Goal: Information Seeking & Learning: Learn about a topic

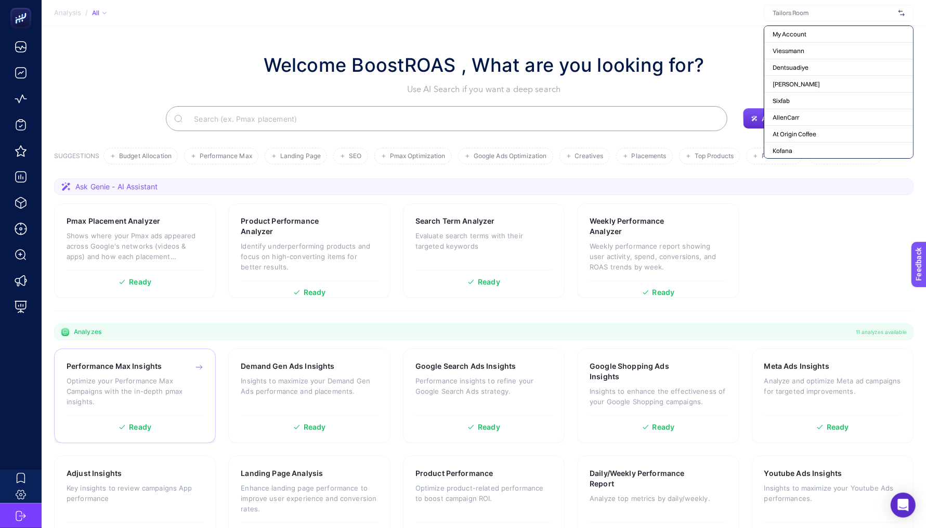
click at [149, 379] on p "Optimize your Performance Max Campaigns with the in-depth pmax insights." at bounding box center [135, 390] width 137 height 31
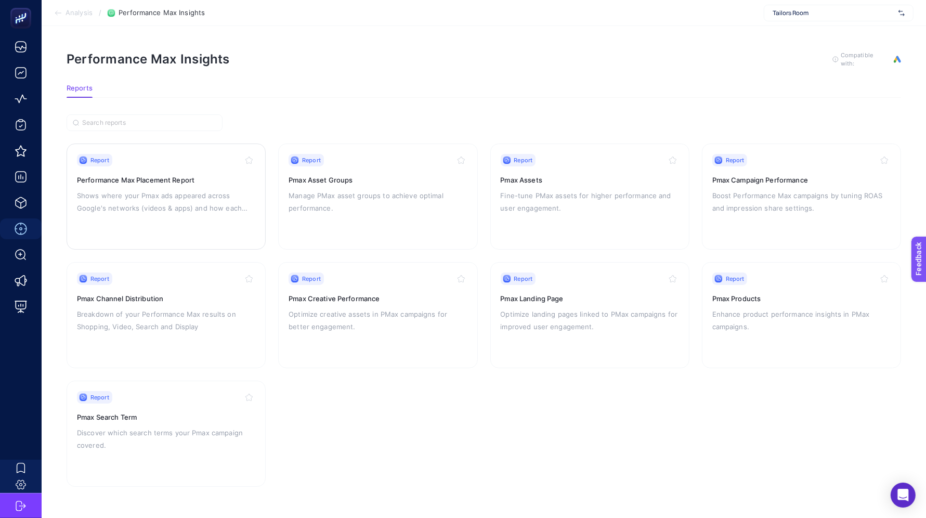
click at [167, 204] on p "Shows where your Pmax ads appeared across Google's networks (videos & apps) and…" at bounding box center [166, 201] width 178 height 25
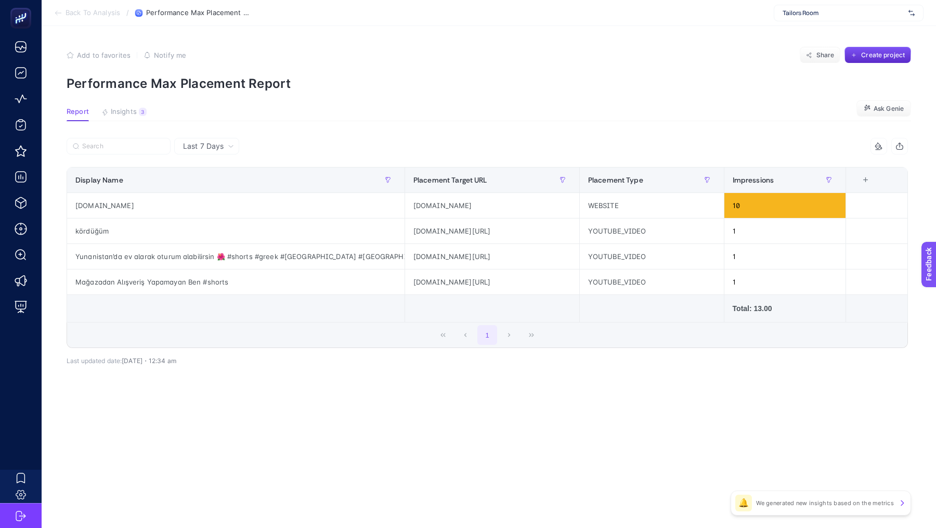
click at [203, 144] on span "Last 7 Days" at bounding box center [203, 146] width 41 height 10
click at [200, 186] on li "Last 30 Days" at bounding box center [206, 186] width 59 height 19
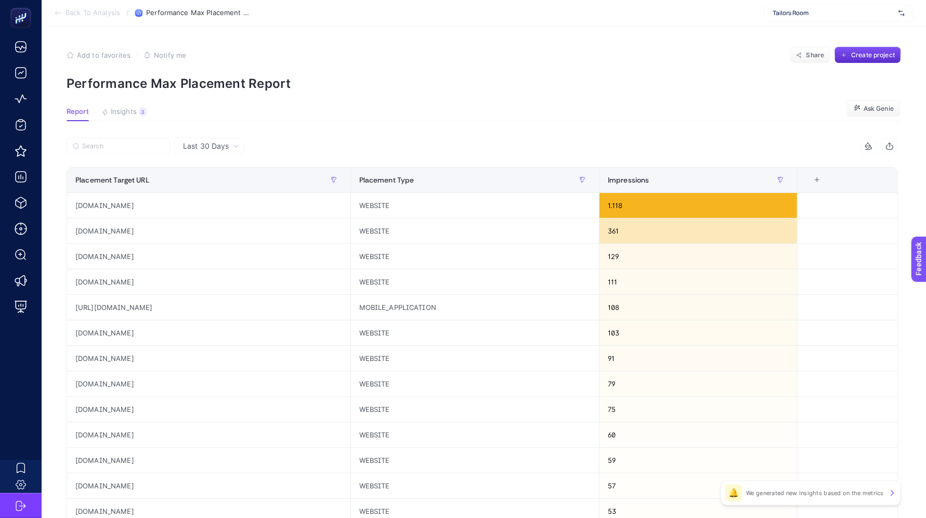
click at [823, 15] on span "Tailors Room" at bounding box center [834, 13] width 122 height 8
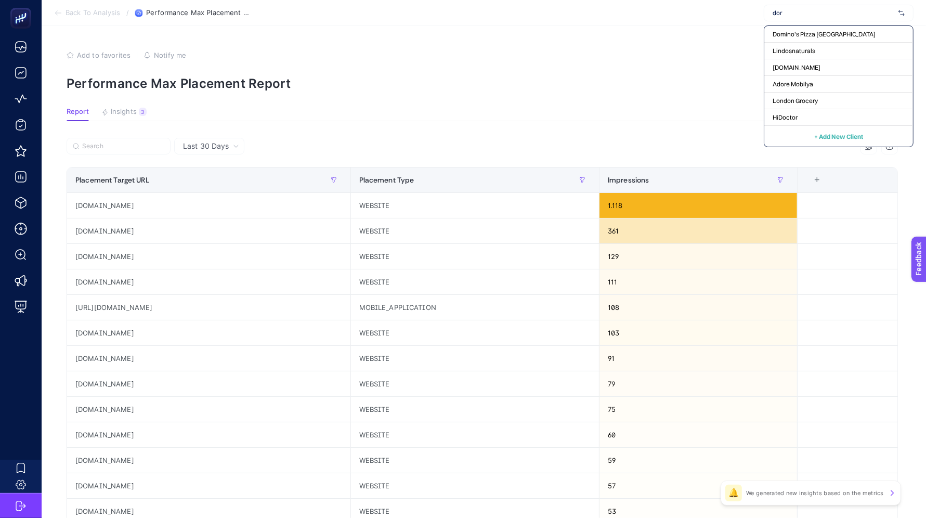
type input "doro"
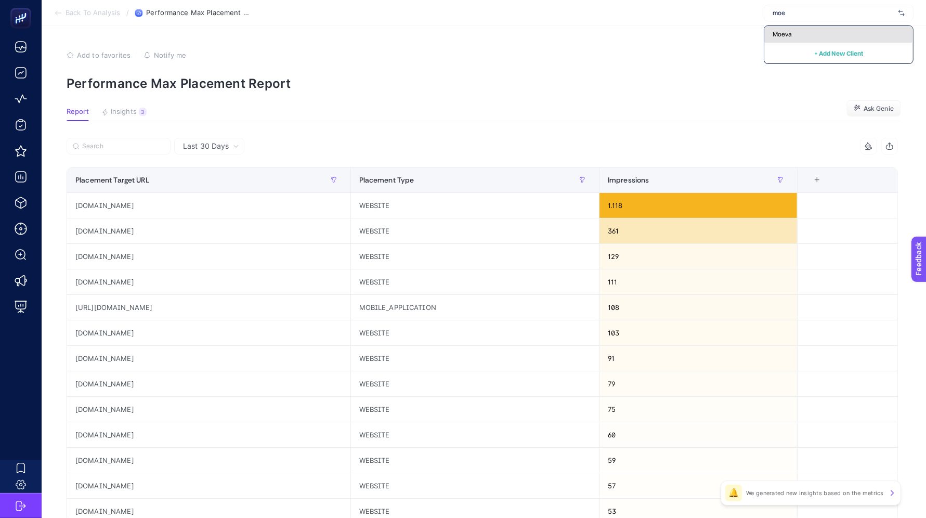
type input "moe"
click at [823, 33] on div "Moeva" at bounding box center [839, 34] width 149 height 17
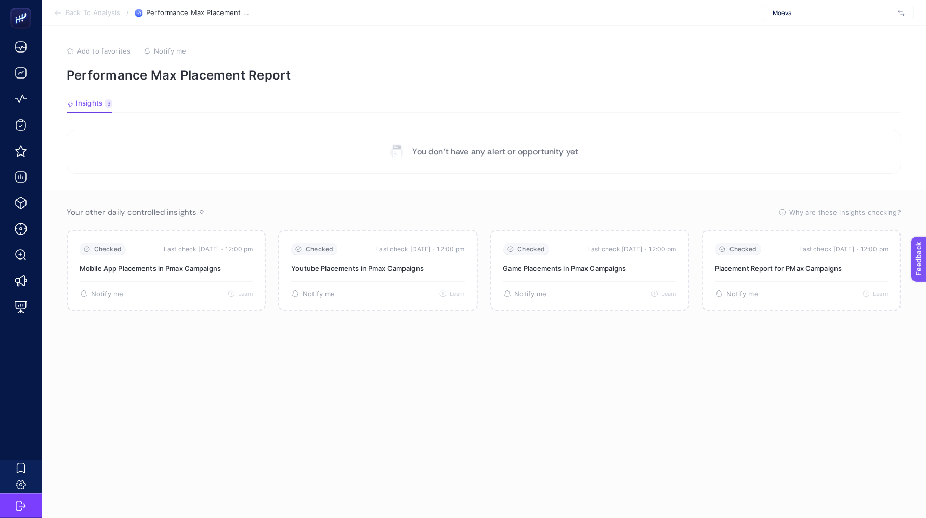
click at [93, 7] on section "Back To Analysis / Performance Max Placement Report Moeva" at bounding box center [484, 13] width 885 height 26
click at [91, 12] on span "Back To Analysis" at bounding box center [93, 13] width 55 height 8
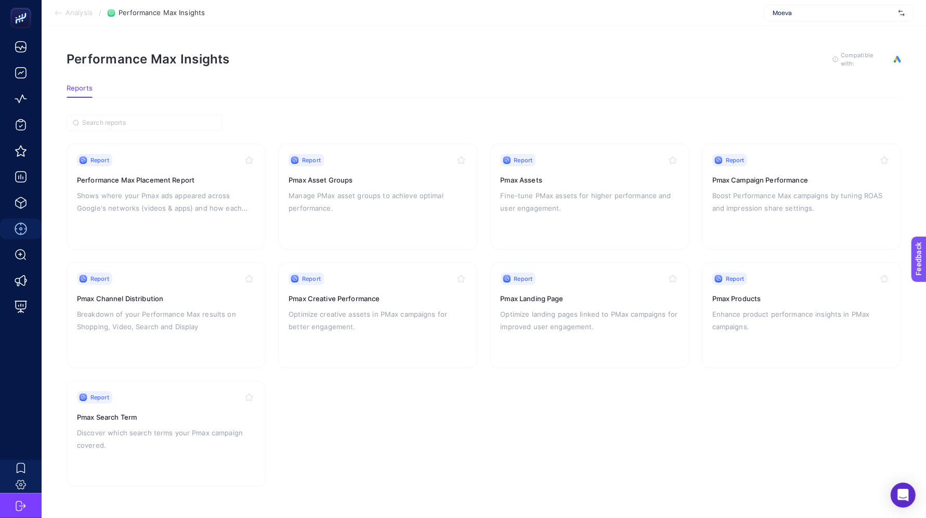
click at [75, 6] on section "Analysis / Performance Max Insights Moeva" at bounding box center [484, 13] width 885 height 26
click at [74, 12] on span "Analysis" at bounding box center [79, 13] width 27 height 8
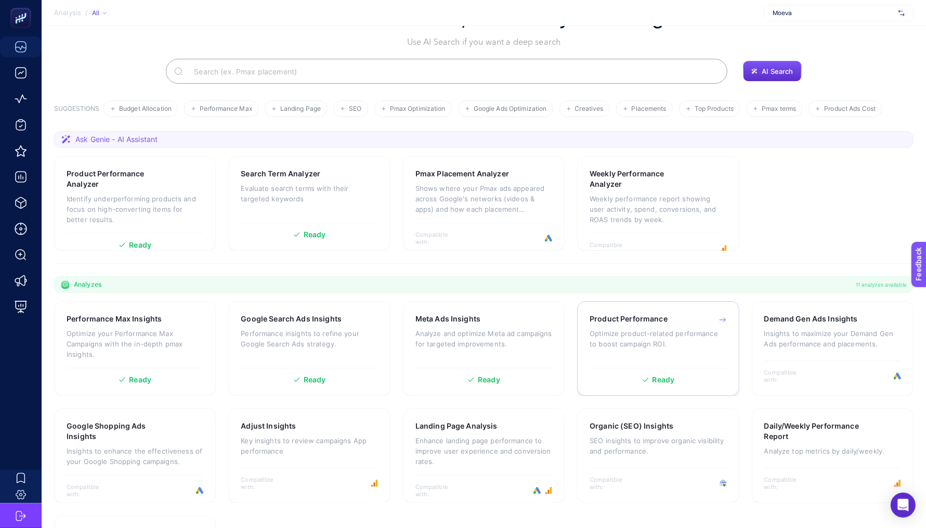
click at [650, 334] on p "Optimize product-related performance to boost campaign ROI." at bounding box center [658, 338] width 137 height 21
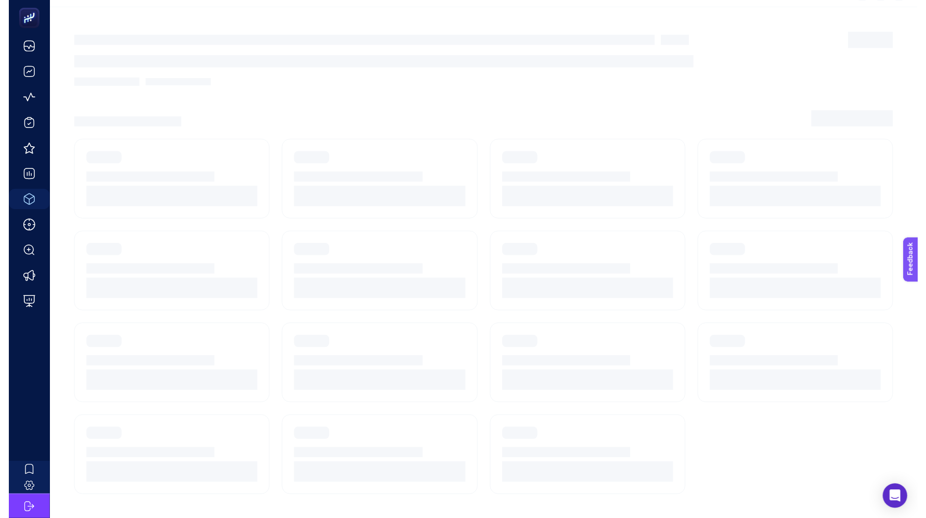
scroll to position [9, 0]
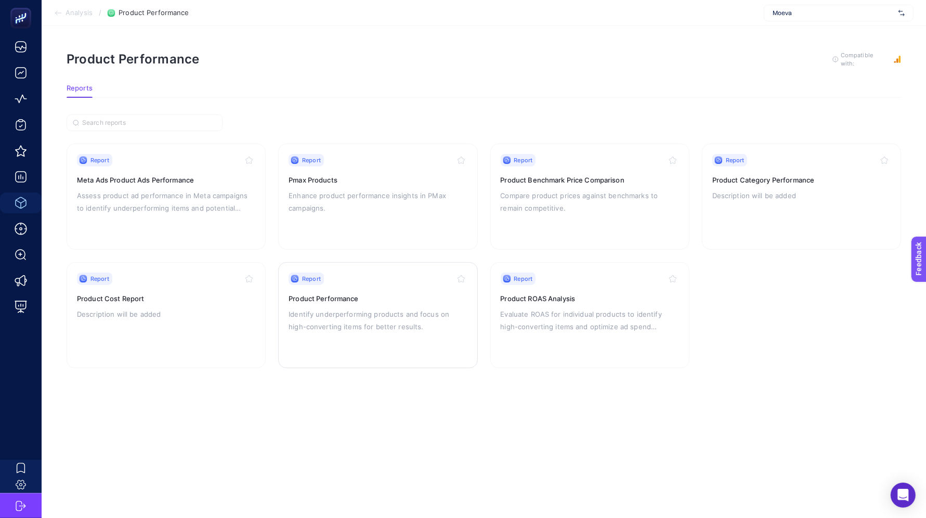
click at [386, 316] on p "Identify underperforming products and focus on high-converting items for better…" at bounding box center [378, 320] width 178 height 25
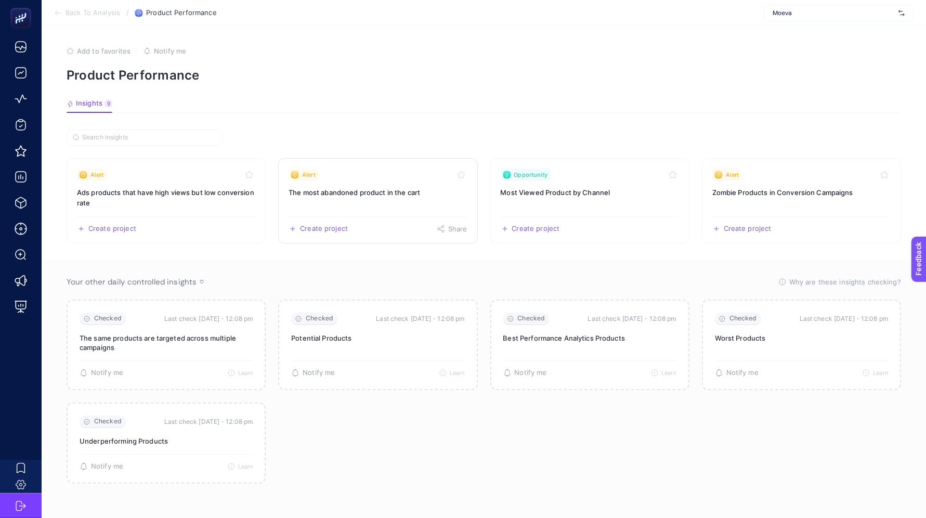
click at [349, 194] on h3 "The most abandoned product in the cart" at bounding box center [378, 192] width 178 height 10
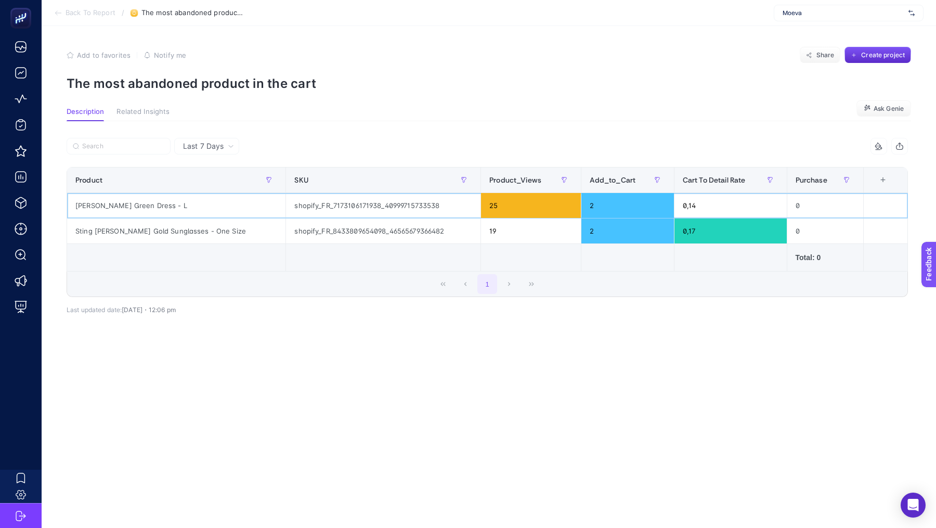
click at [108, 202] on div "[PERSON_NAME] Green Dress - L" at bounding box center [176, 205] width 218 height 25
click at [110, 227] on div "Sting [PERSON_NAME] Gold Sunglasses - One Size" at bounding box center [176, 230] width 218 height 25
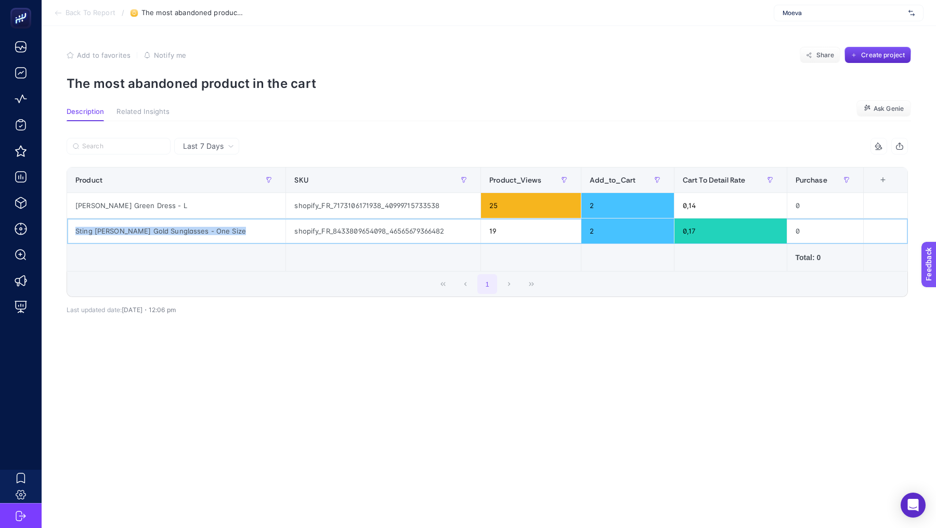
click at [110, 227] on div "Sting [PERSON_NAME] Gold Sunglasses - One Size" at bounding box center [176, 230] width 218 height 25
click at [139, 226] on div "Sting [PERSON_NAME] Gold Sunglasses - One Size" at bounding box center [176, 230] width 218 height 25
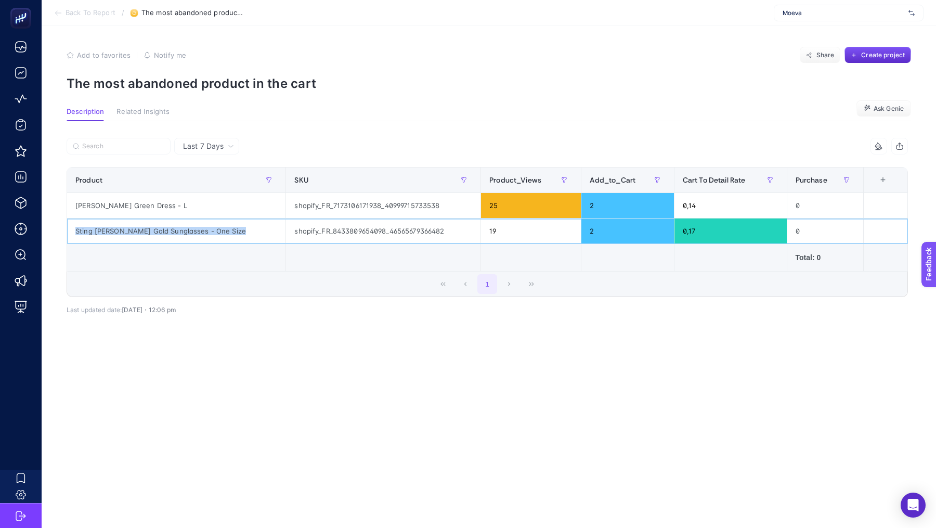
click at [139, 226] on div "Sting [PERSON_NAME] Gold Sunglasses - One Size" at bounding box center [176, 230] width 218 height 25
click at [138, 214] on div "[PERSON_NAME] Green Dress - L" at bounding box center [176, 205] width 218 height 25
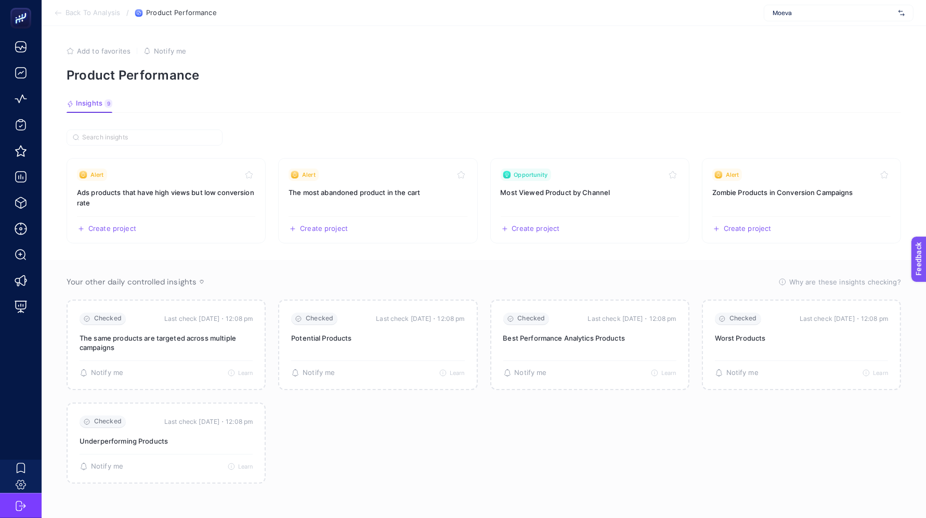
click at [90, 13] on span "Back To Analysis" at bounding box center [93, 13] width 55 height 8
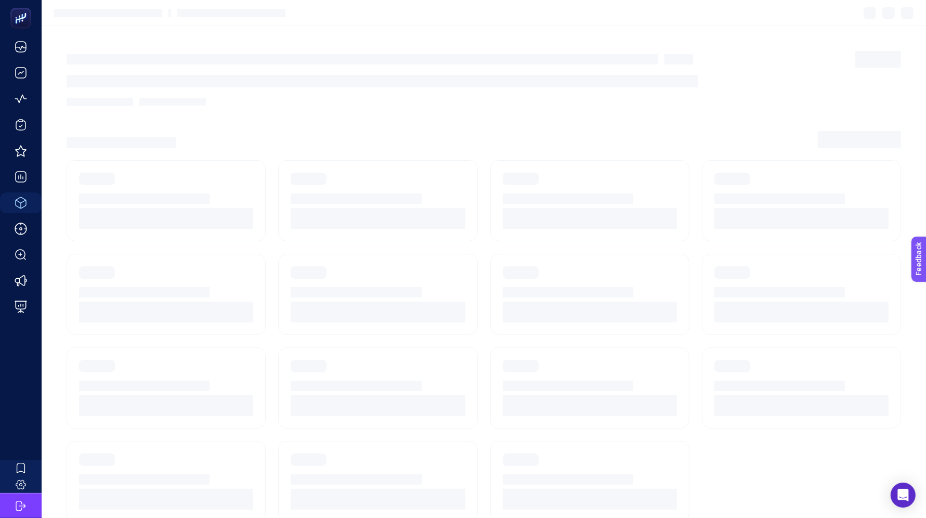
scroll to position [9, 0]
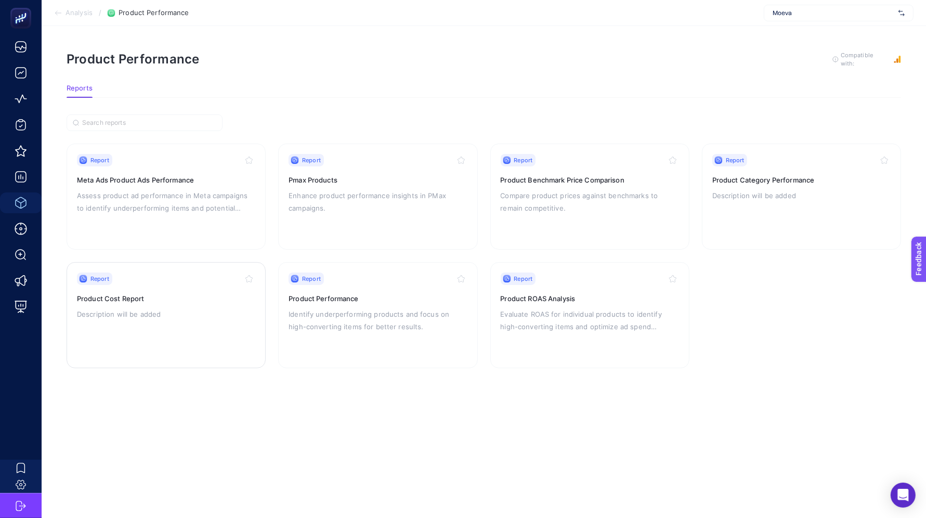
click at [106, 308] on p "Description will be added" at bounding box center [166, 314] width 178 height 12
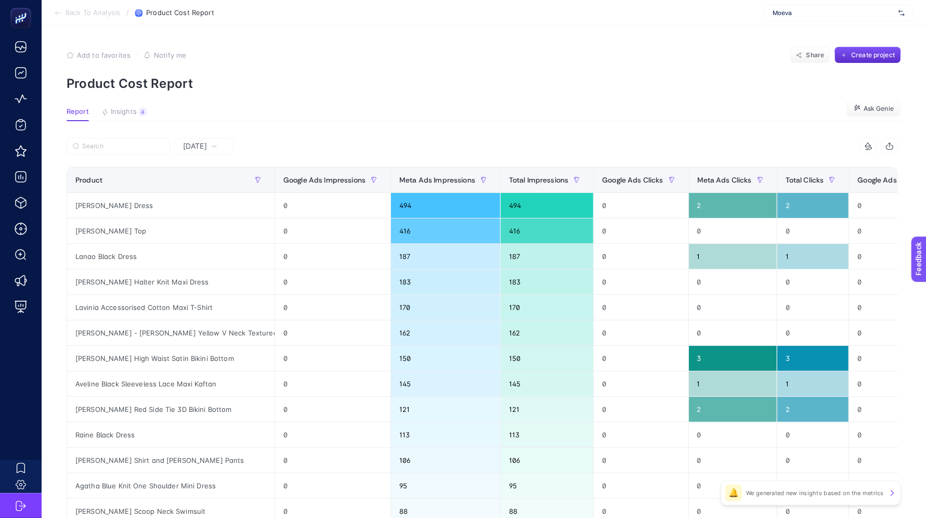
click at [194, 153] on div "[DATE]" at bounding box center [203, 146] width 59 height 17
drag, startPoint x: 197, startPoint y: 148, endPoint x: 212, endPoint y: 172, distance: 28.7
click at [197, 148] on span "[DATE]" at bounding box center [195, 146] width 24 height 10
click at [207, 148] on span "[DATE]" at bounding box center [195, 146] width 24 height 10
click at [209, 191] on li "Last 7 Days" at bounding box center [203, 186] width 53 height 19
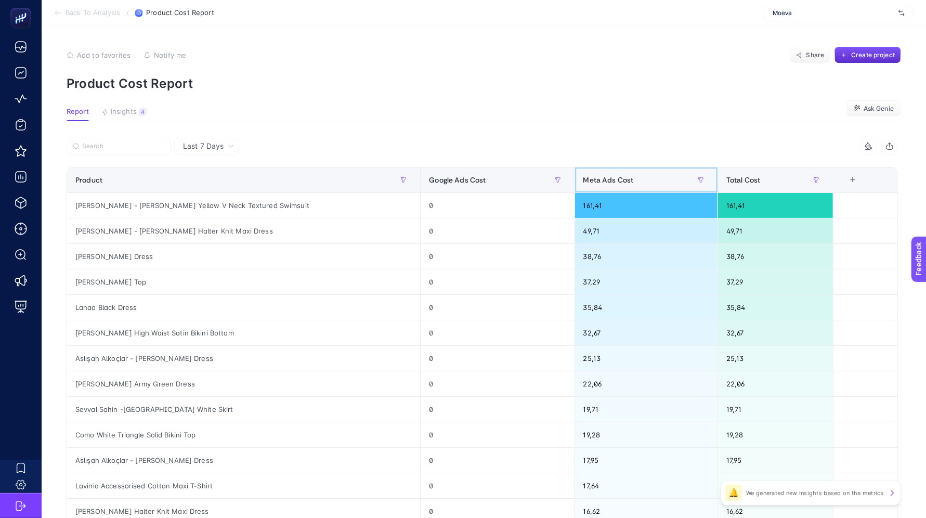
click at [634, 176] on span "Meta Ads Cost" at bounding box center [609, 180] width 50 height 8
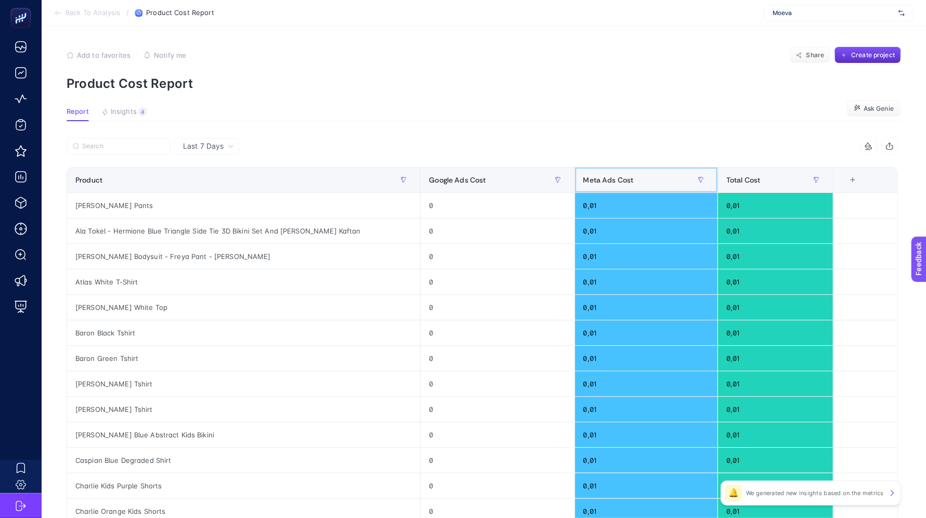
click at [634, 176] on span "Meta Ads Cost" at bounding box center [609, 180] width 50 height 8
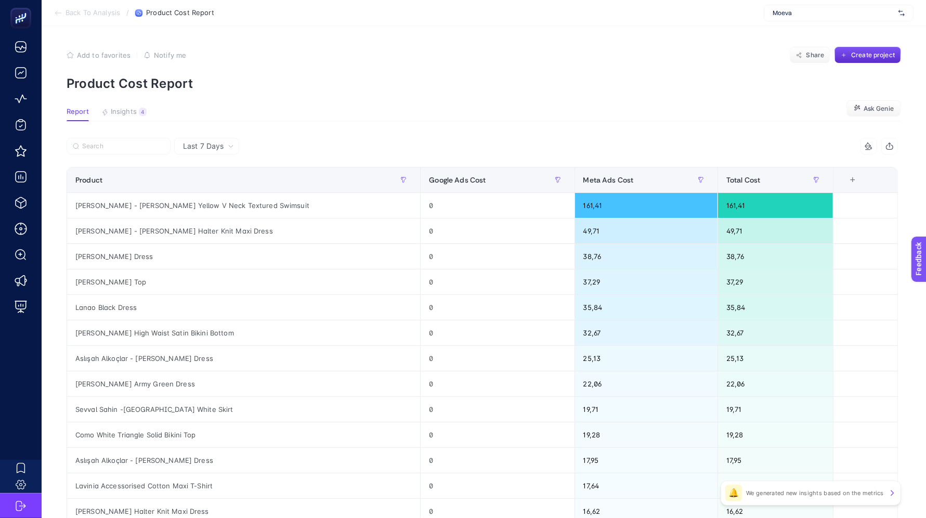
click at [220, 149] on span "Last 7 Days" at bounding box center [203, 146] width 41 height 10
click at [205, 202] on li "Last 30 Days" at bounding box center [206, 205] width 59 height 19
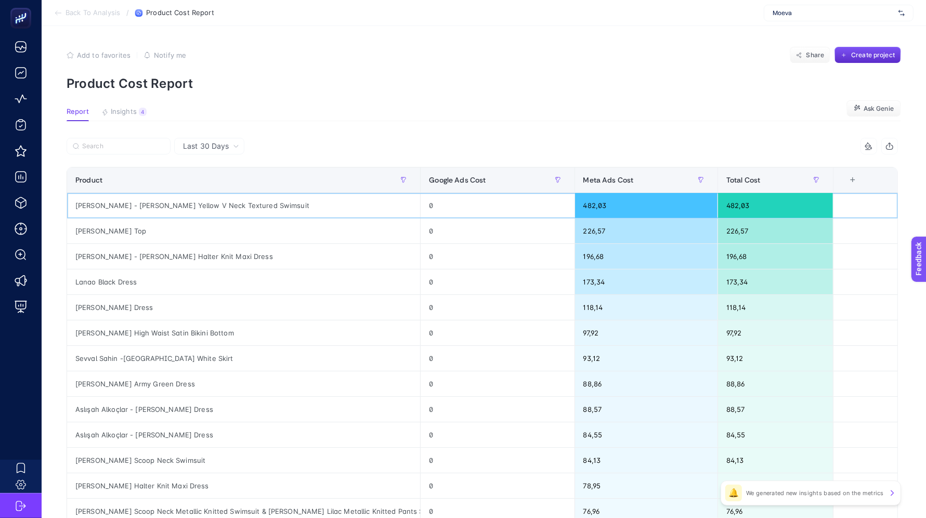
click at [205, 202] on div "[PERSON_NAME] - [PERSON_NAME] Yellow V Neck Textured Swimsuit" at bounding box center [243, 205] width 353 height 25
copy tr "[PERSON_NAME] - [PERSON_NAME] Yellow V Neck Textured Swimsuit"
click at [187, 148] on span "Last 30 Days" at bounding box center [206, 146] width 46 height 10
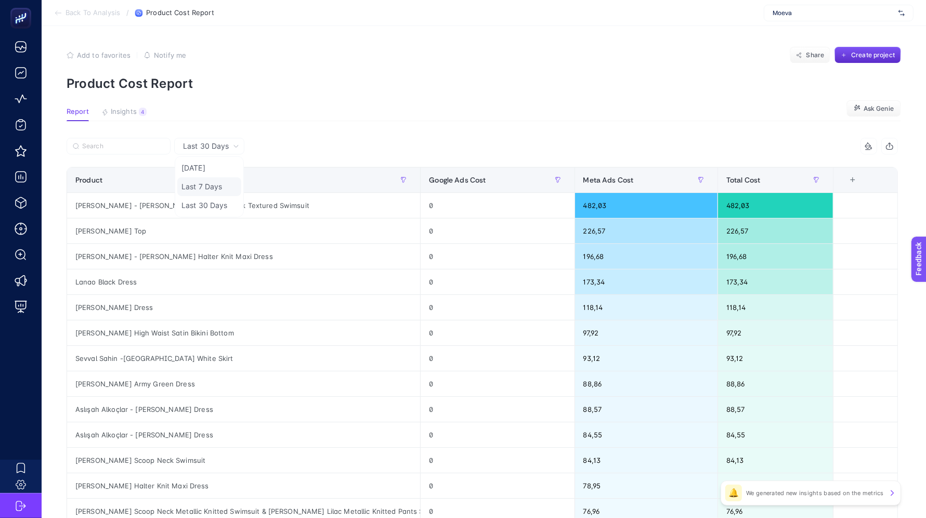
click at [212, 188] on li "Last 7 Days" at bounding box center [209, 186] width 64 height 19
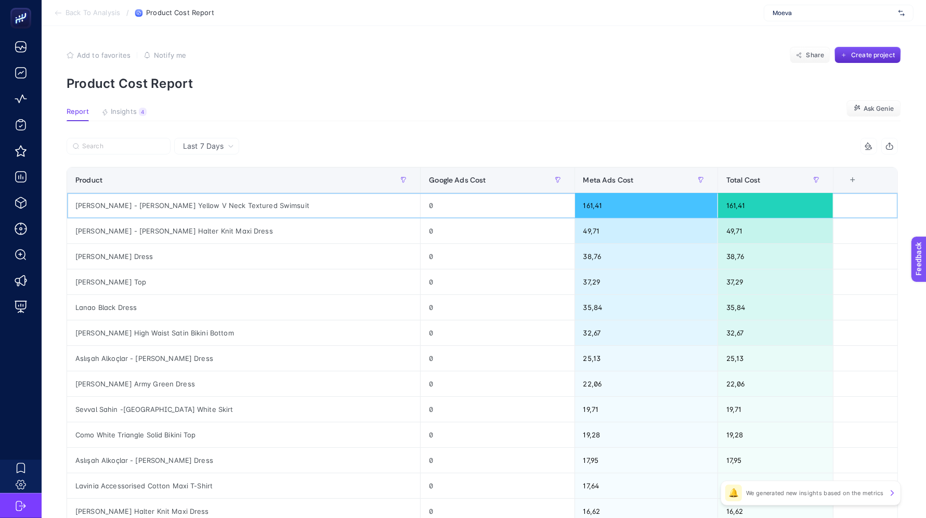
click at [218, 204] on div "[PERSON_NAME] - [PERSON_NAME] Yellow V Neck Textured Swimsuit" at bounding box center [243, 205] width 353 height 25
copy tr "[PERSON_NAME] - [PERSON_NAME] Yellow V Neck Textured Swimsuit"
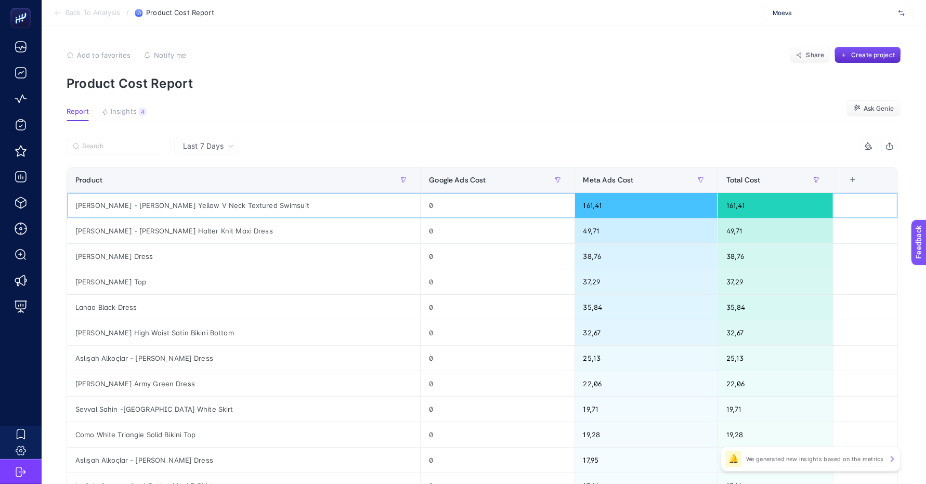
drag, startPoint x: 592, startPoint y: 210, endPoint x: 630, endPoint y: 209, distance: 38.0
click at [630, 209] on div "161,41" at bounding box center [646, 205] width 142 height 25
drag, startPoint x: 587, startPoint y: 210, endPoint x: 627, endPoint y: 209, distance: 40.0
click at [627, 209] on div "161,41" at bounding box center [646, 205] width 142 height 25
drag, startPoint x: 585, startPoint y: 208, endPoint x: 618, endPoint y: 205, distance: 32.8
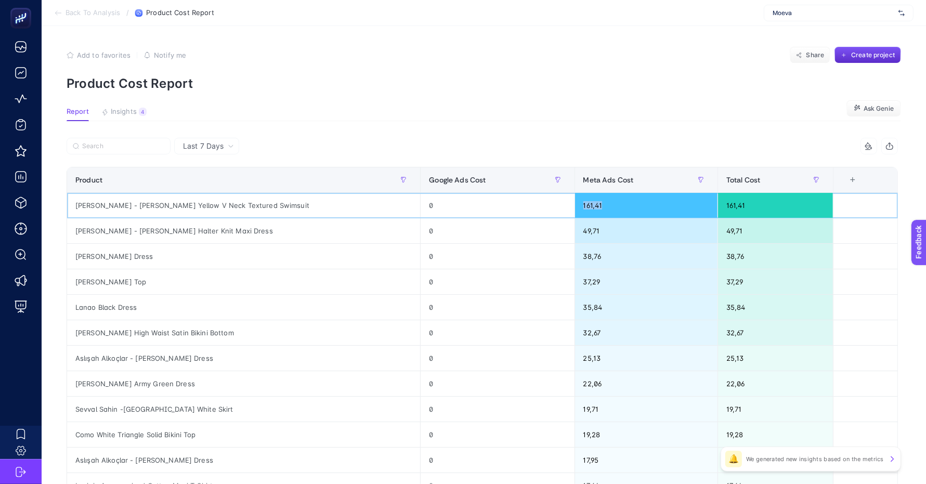
click at [618, 205] on div "161,41" at bounding box center [646, 205] width 142 height 25
drag, startPoint x: 590, startPoint y: 206, endPoint x: 625, endPoint y: 204, distance: 35.4
click at [625, 204] on div "161,41" at bounding box center [646, 205] width 142 height 25
click at [607, 204] on div "161,41" at bounding box center [646, 205] width 142 height 25
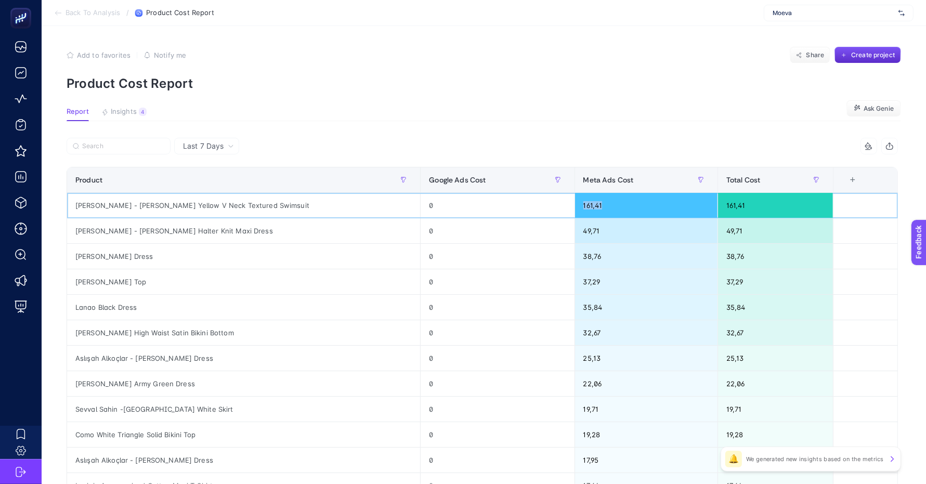
click at [607, 204] on div "161,41" at bounding box center [646, 205] width 142 height 25
click at [171, 206] on div "[PERSON_NAME] - [PERSON_NAME] Yellow V Neck Textured Swimsuit" at bounding box center [243, 205] width 353 height 25
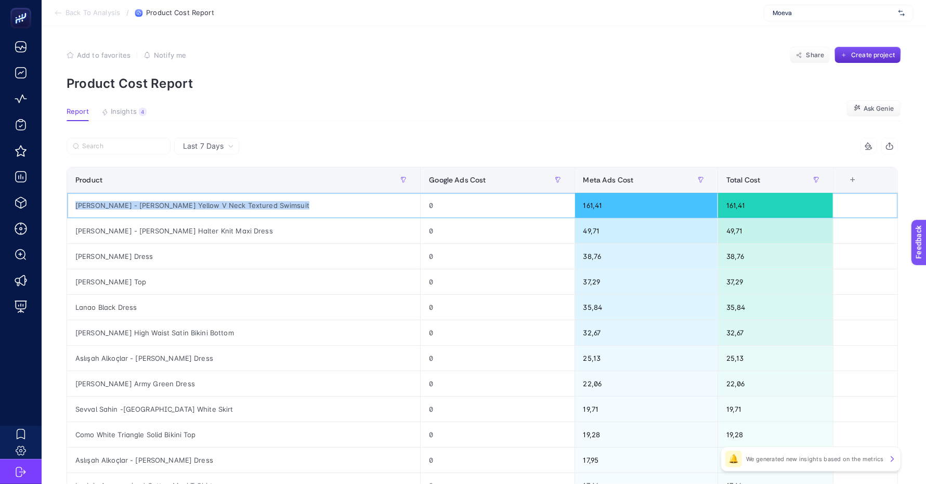
copy tr "[PERSON_NAME] - [PERSON_NAME] Yellow V Neck Textured Swimsuit"
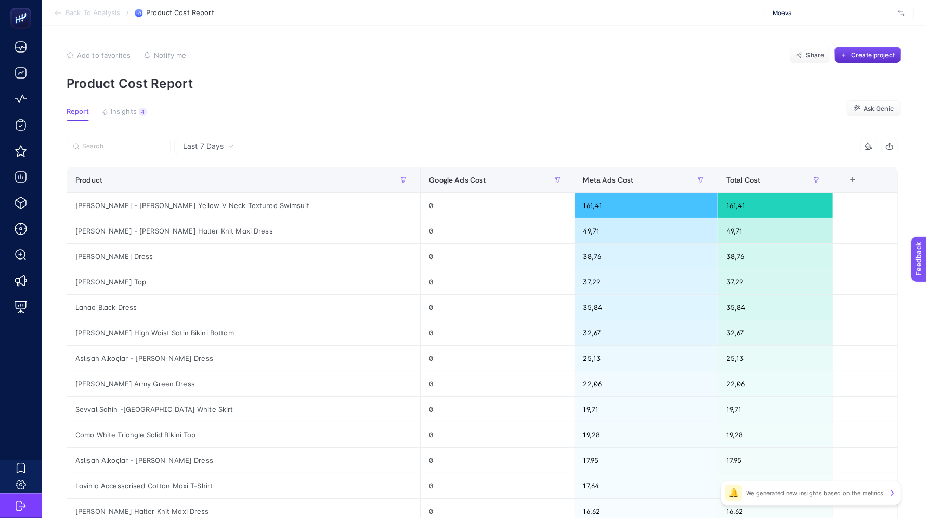
click at [94, 10] on span "Back To Analysis" at bounding box center [93, 13] width 55 height 8
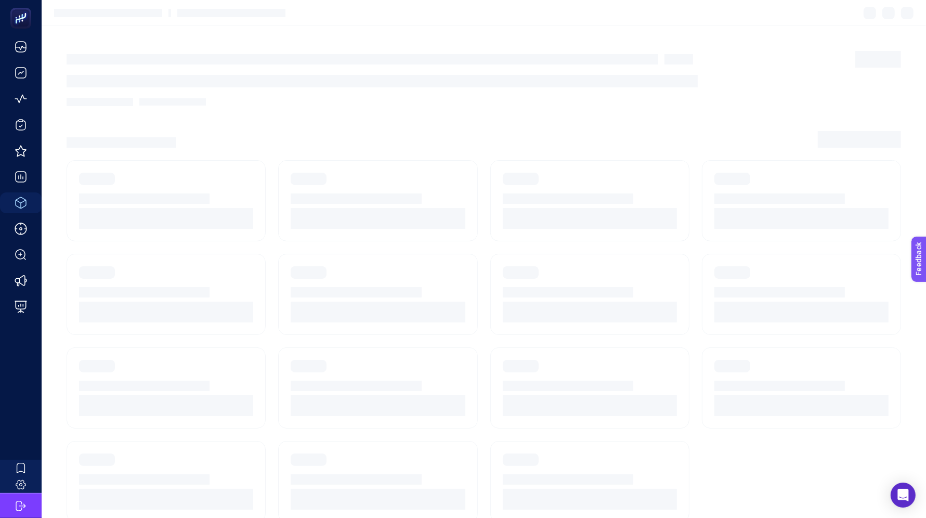
scroll to position [9, 0]
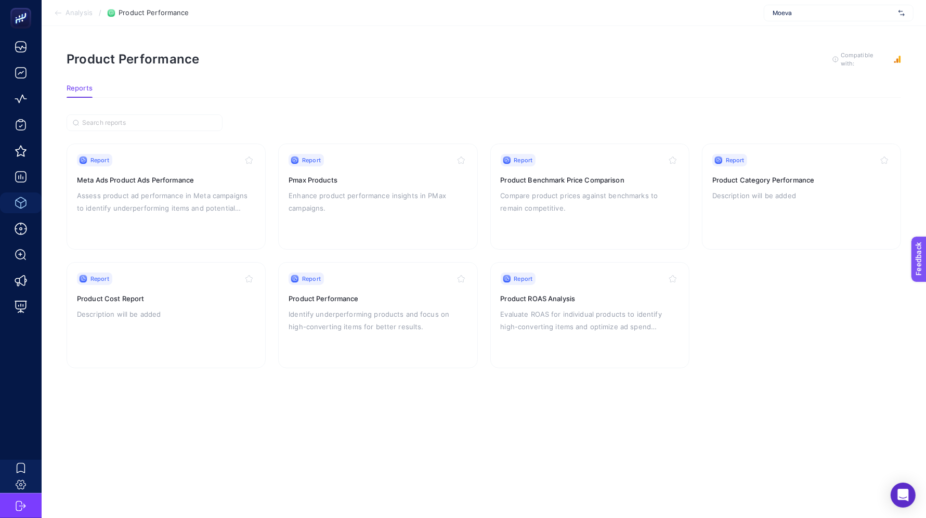
click at [86, 17] on section "Analysis / Product Performance Moeva" at bounding box center [484, 13] width 885 height 26
click at [83, 12] on span "Analysis" at bounding box center [79, 13] width 27 height 8
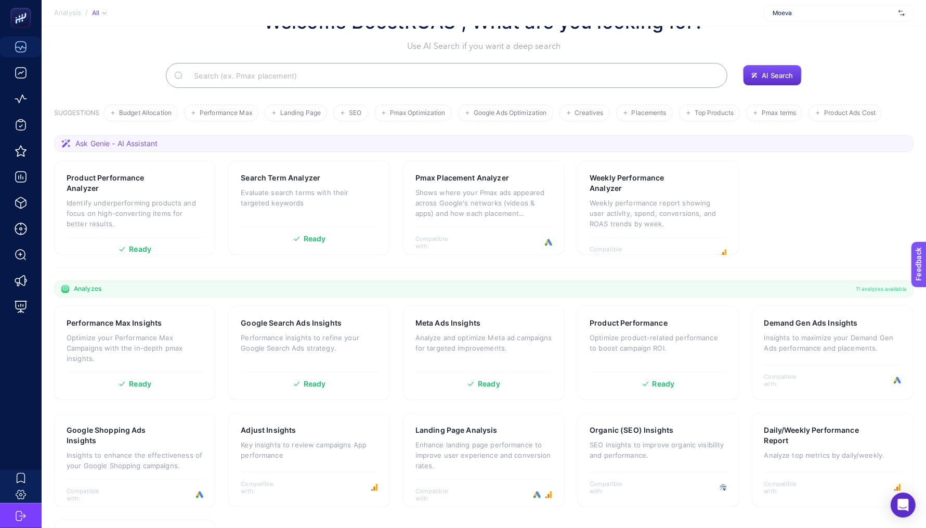
scroll to position [47, 0]
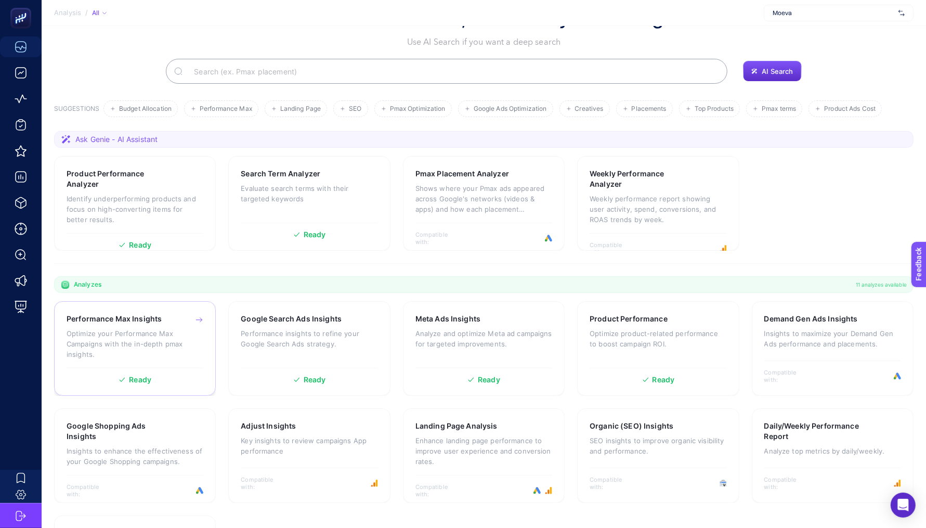
click at [134, 330] on p "Optimize your Performance Max Campaigns with the in-depth pmax insights." at bounding box center [135, 343] width 137 height 31
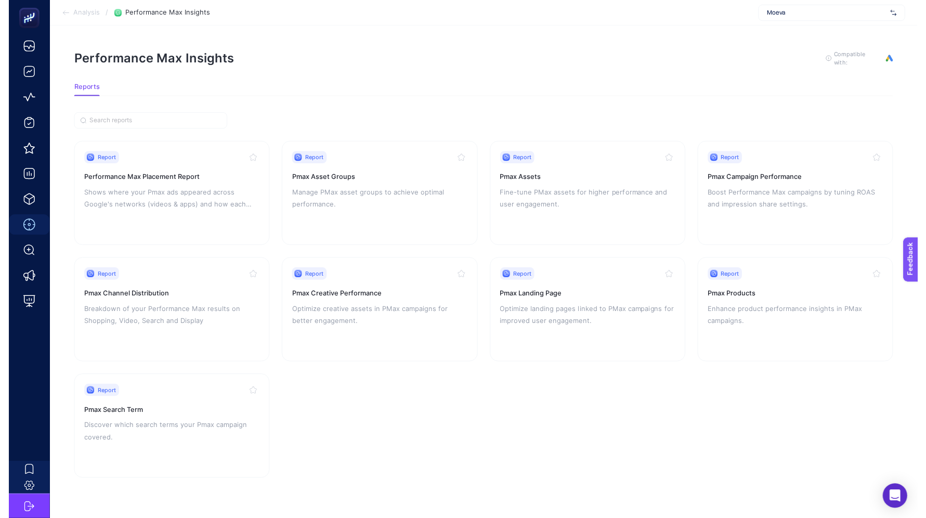
scroll to position [9, 0]
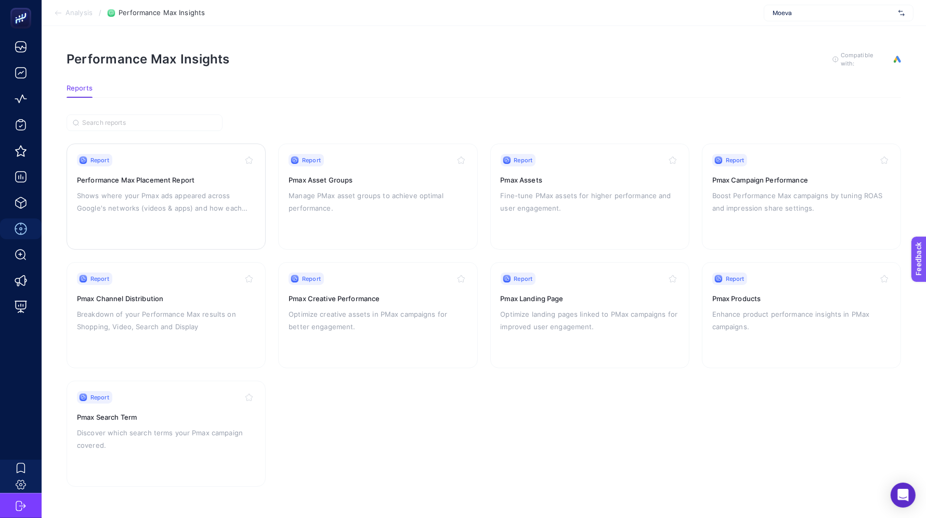
click at [164, 175] on h3 "Performance Max Placement Report" at bounding box center [166, 180] width 178 height 10
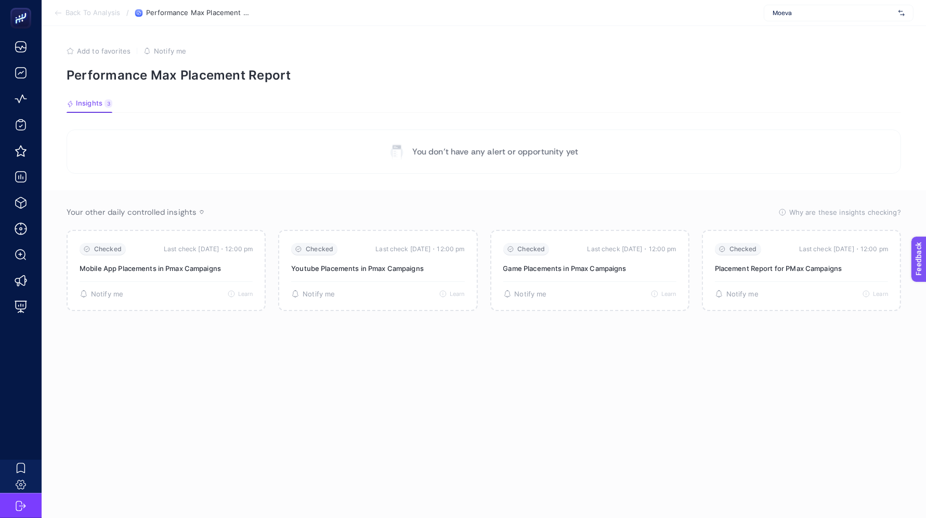
click at [77, 17] on section "Back To Analysis / Performance Max Placement Report Moeva" at bounding box center [484, 13] width 885 height 26
click at [74, 14] on span "Back To Analysis" at bounding box center [93, 13] width 55 height 8
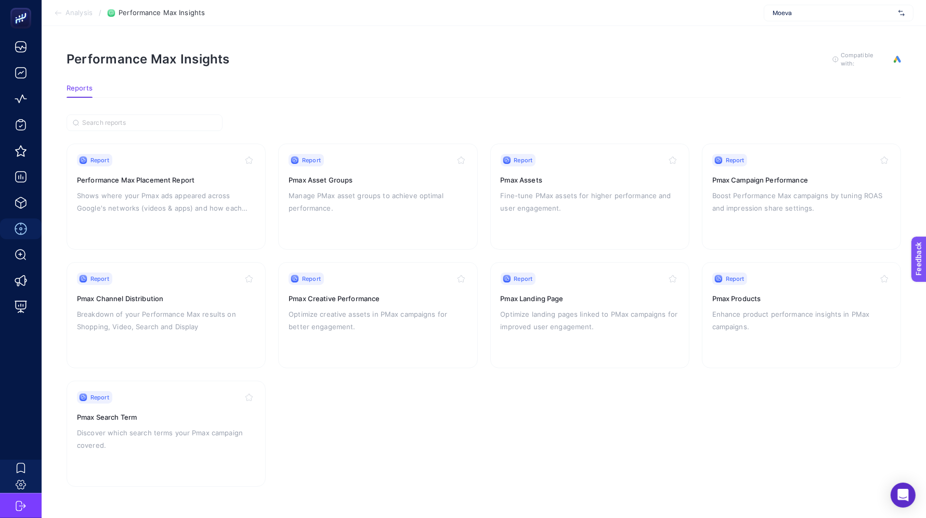
click at [74, 14] on span "Analysis" at bounding box center [79, 13] width 27 height 8
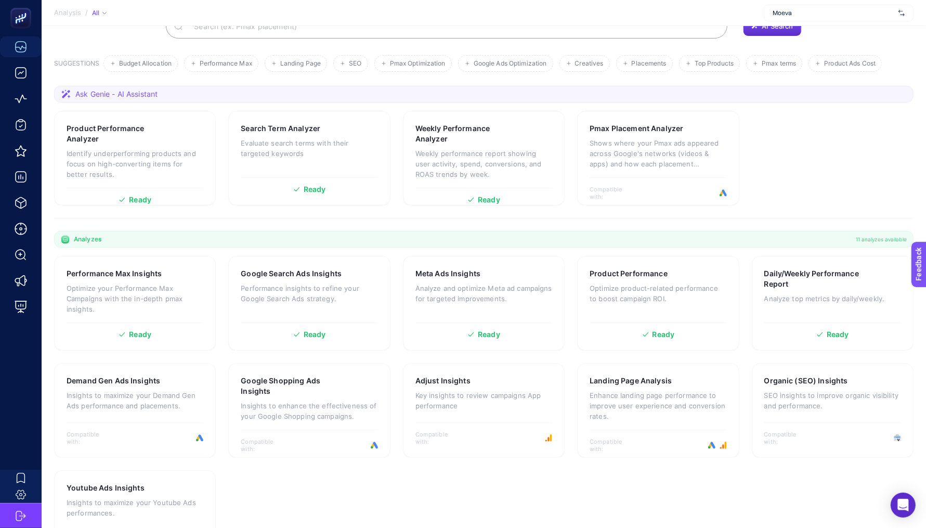
scroll to position [141, 0]
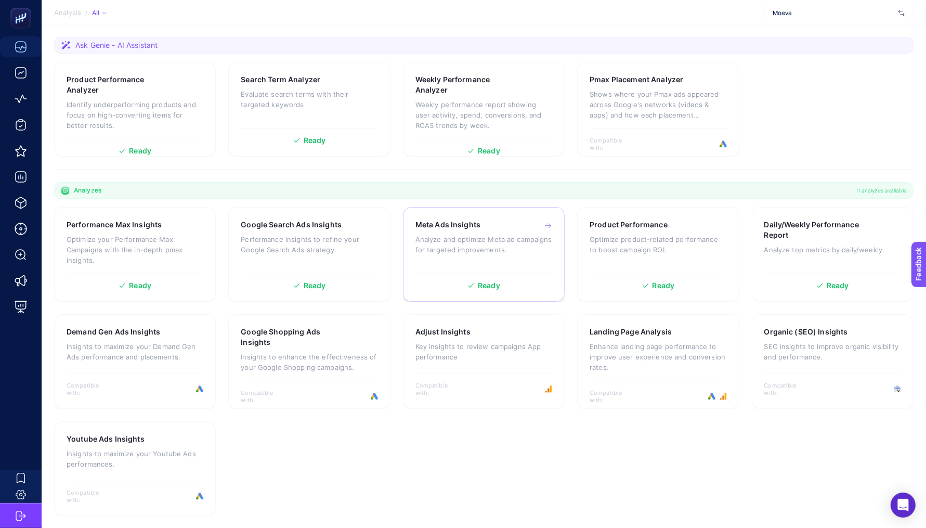
click at [456, 244] on p "Analyze and optimize Meta ad campaigns for targeted improvements." at bounding box center [484, 244] width 137 height 21
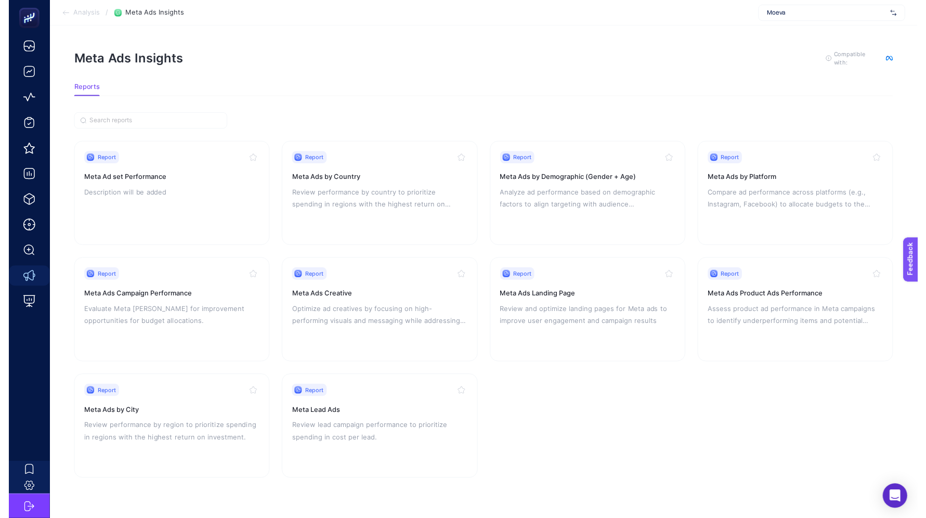
scroll to position [9, 0]
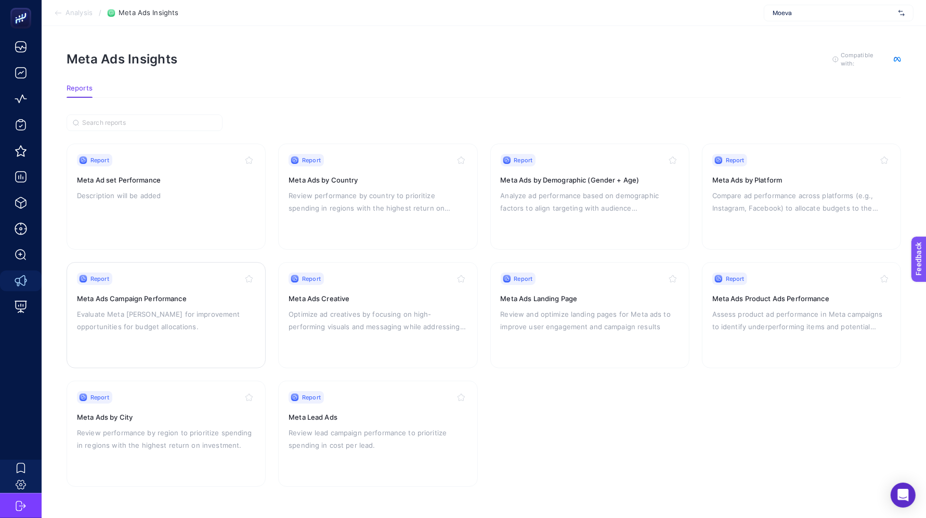
click at [161, 293] on h3 "Meta Ads Campaign Performance" at bounding box center [166, 298] width 178 height 10
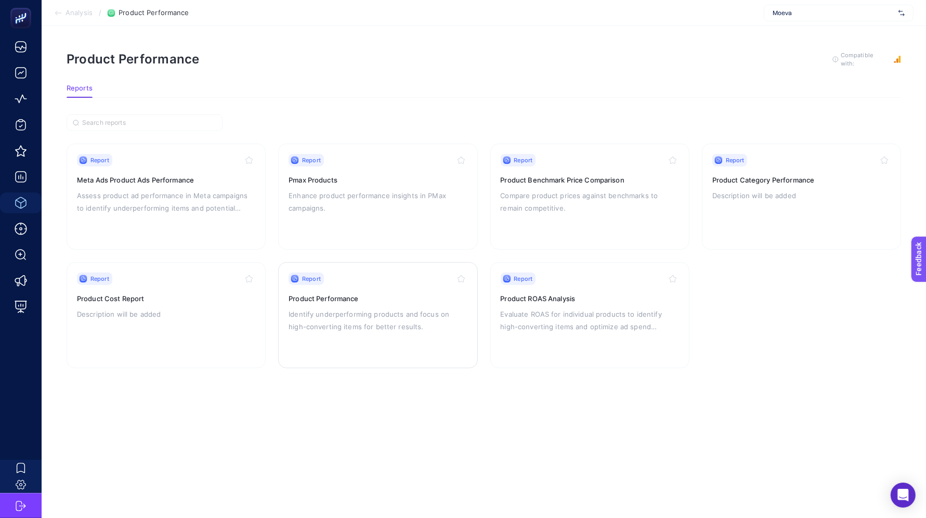
click at [358, 308] on p "Identify underperforming products and focus on high-converting items for better…" at bounding box center [378, 320] width 178 height 25
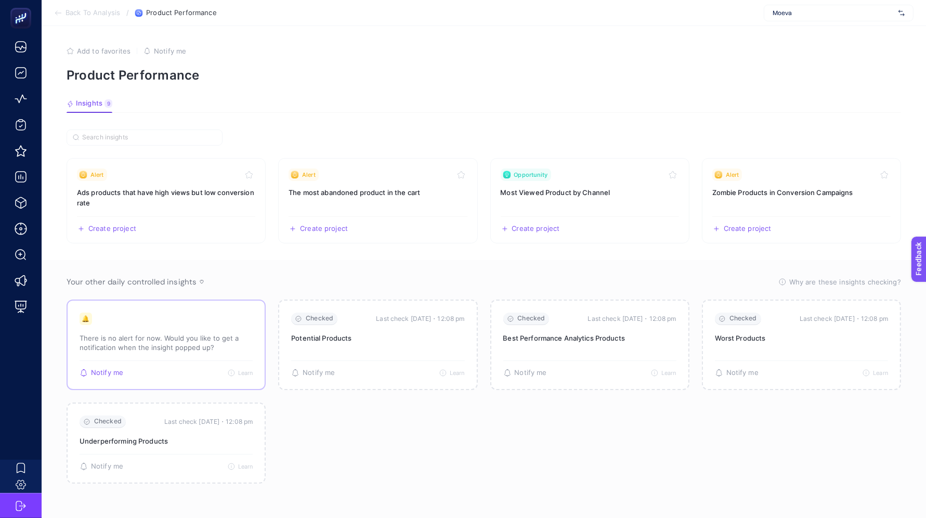
click at [165, 331] on div "🔔 There is no alert for now. Would you like to get a notification when the insi…" at bounding box center [166, 337] width 173 height 48
click at [131, 188] on h3 "Ads products that have high views but low conversion rate" at bounding box center [166, 197] width 178 height 21
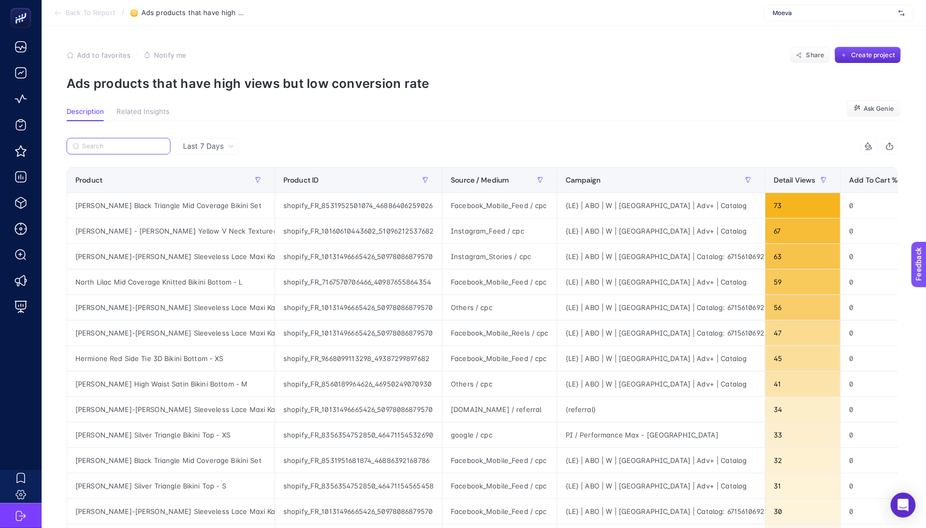
click at [121, 143] on input "Search" at bounding box center [123, 146] width 82 height 8
paste input "[PERSON_NAME] - [PERSON_NAME] Yellow V Neck Textured Swimsuit"
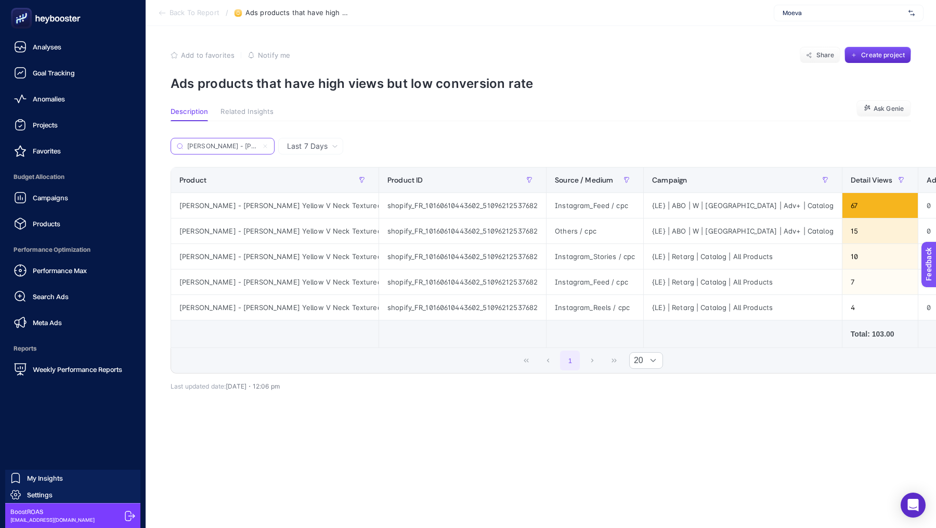
drag, startPoint x: 124, startPoint y: 144, endPoint x: 0, endPoint y: 145, distance: 123.8
click at [0, 145] on div "Analyses Goal Tracking Anomalies Projects Favorites Budget Allocation Campaigns…" at bounding box center [468, 264] width 936 height 528
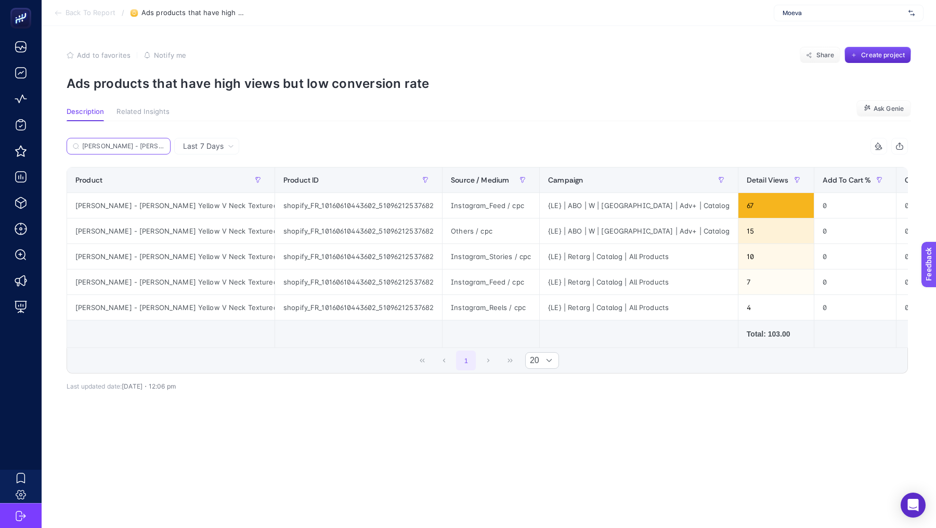
click at [132, 142] on input "[PERSON_NAME] - [PERSON_NAME] Yellow V Neck Textured Swimsuit" at bounding box center [123, 146] width 82 height 8
drag, startPoint x: 127, startPoint y: 146, endPoint x: 296, endPoint y: 159, distance: 169.5
click at [296, 159] on div "[PERSON_NAME] - [PERSON_NAME] Yellow V Neck Textured Swimsuit" at bounding box center [277, 149] width 421 height 23
type input "[PERSON_NAME] - [PERSON_NAME] Yellow V Neck Textured Swimsuit"
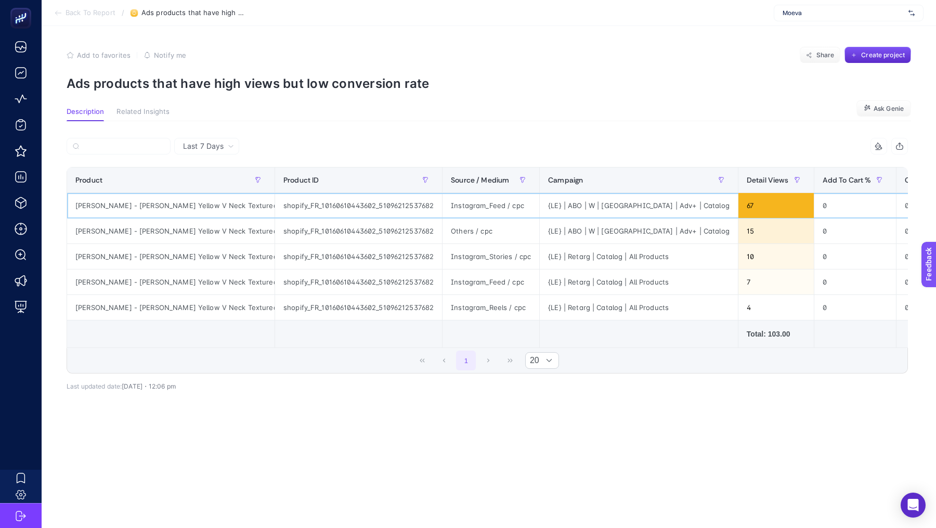
click at [255, 208] on div "Aslisah Alkoclar - Naida Yellow V Neck Textured Swimsuit - XS" at bounding box center [171, 205] width 208 height 25
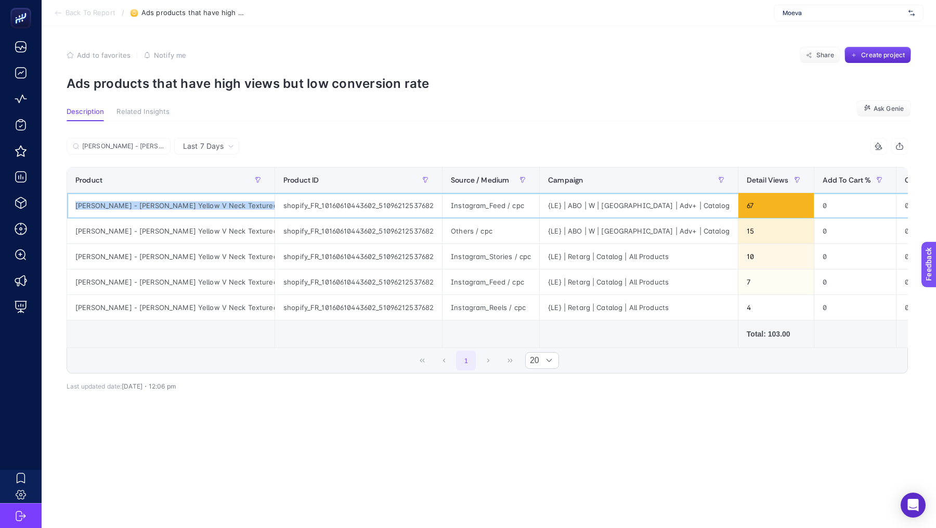
copy tr "Aslisah Alkoclar - Naida Yellow V Neck Textured Swimsuit - XS"
click at [145, 145] on input "[PERSON_NAME] - [PERSON_NAME] Yellow V Neck Textured Swimsuit" at bounding box center [123, 146] width 82 height 8
drag, startPoint x: 145, startPoint y: 145, endPoint x: 270, endPoint y: 153, distance: 125.1
click at [270, 153] on div "[PERSON_NAME] - [PERSON_NAME] Yellow V Neck Textured Swimsuit" at bounding box center [277, 149] width 421 height 23
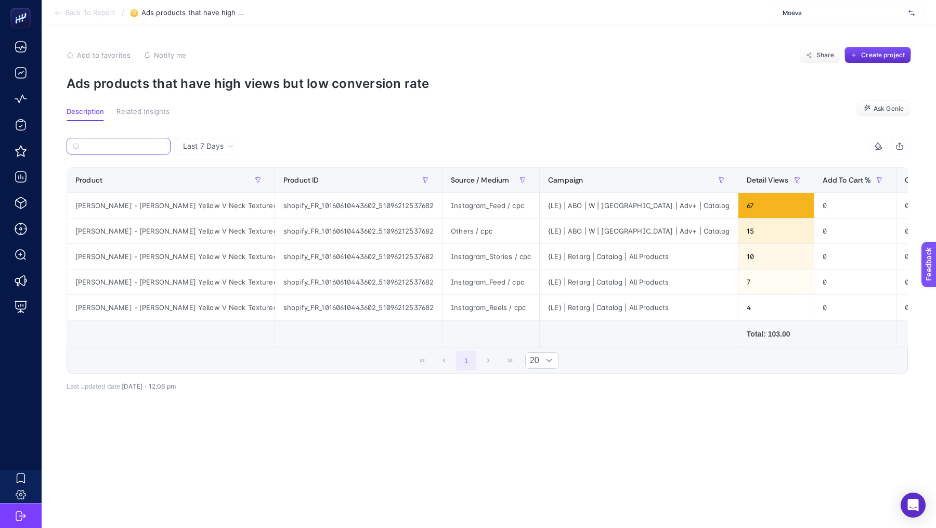
scroll to position [0, 0]
click at [207, 148] on span "Last 7 Days" at bounding box center [203, 146] width 41 height 10
click at [214, 149] on span "Last 7 Days" at bounding box center [203, 146] width 41 height 10
click at [116, 148] on input "[PERSON_NAME] - [PERSON_NAME] Yellow V Neck Textured Swimsuit" at bounding box center [123, 146] width 82 height 8
click at [117, 147] on input "[PERSON_NAME] - [PERSON_NAME] Yellow V Neck Textured Swimsuit" at bounding box center [118, 146] width 71 height 8
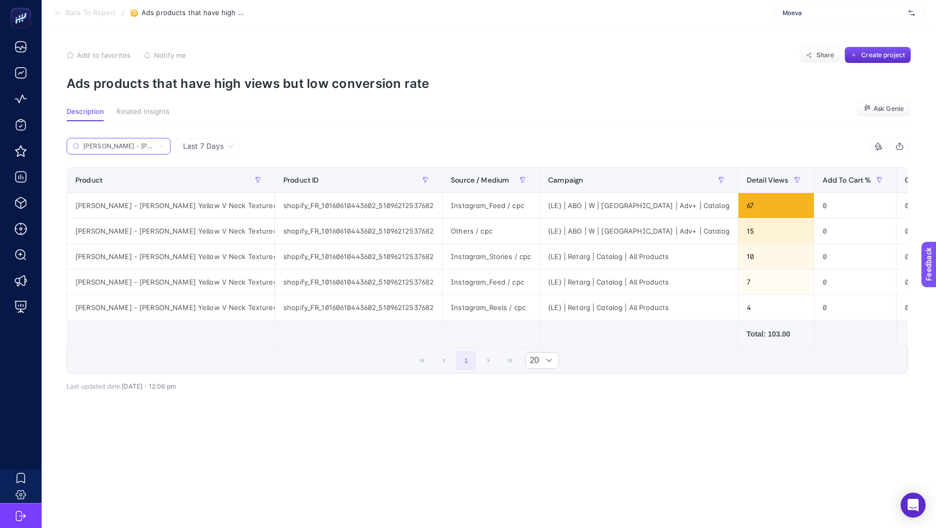
click at [117, 147] on input "[PERSON_NAME] - [PERSON_NAME] Yellow V Neck Textured Swimsuit" at bounding box center [118, 146] width 71 height 8
click at [256, 181] on icon "button" at bounding box center [258, 180] width 6 height 6
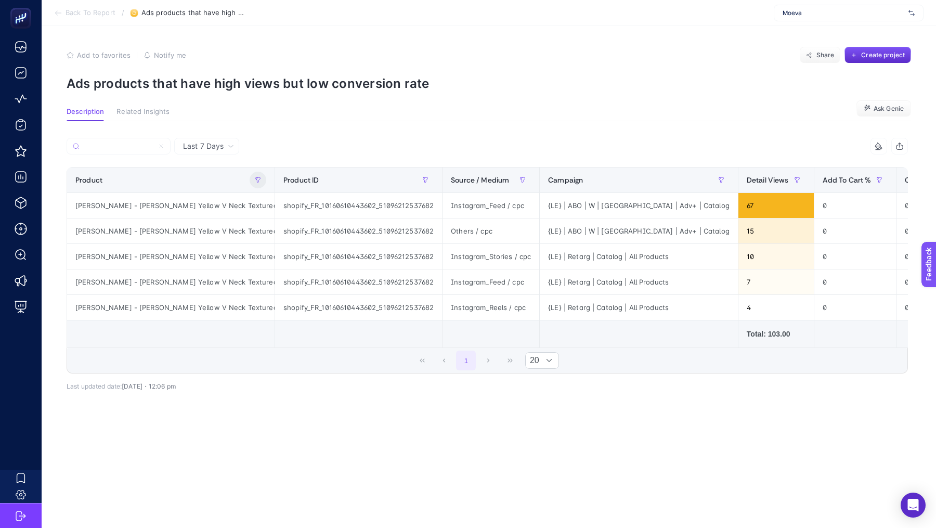
scroll to position [0, 0]
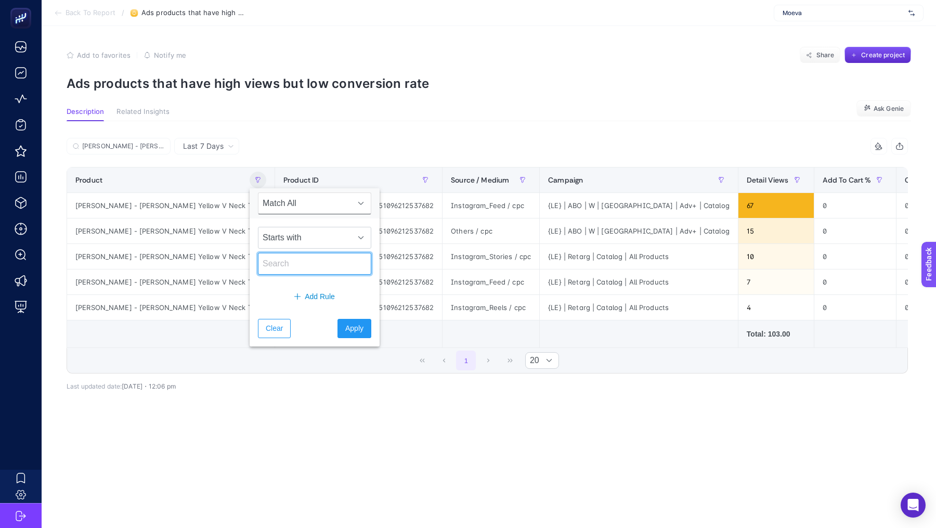
click at [301, 265] on input "text" at bounding box center [314, 264] width 113 height 22
paste input "[PERSON_NAME] - [PERSON_NAME] Yellow V Neck Textured Swimsuit"
type input "[PERSON_NAME] - [PERSON_NAME] Yellow V Neck Textured Swimsuit"
click at [313, 208] on span "Match All" at bounding box center [304, 203] width 93 height 21
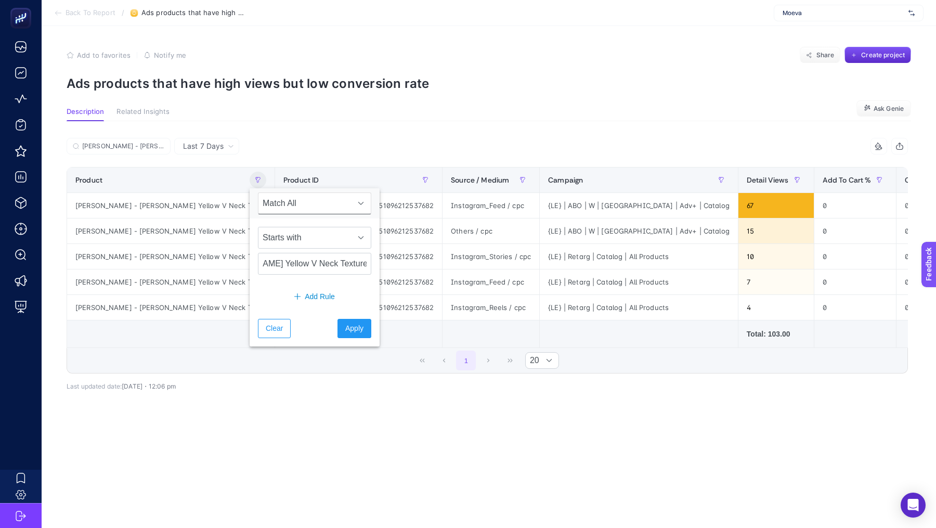
scroll to position [0, 0]
click at [298, 197] on span "Match All" at bounding box center [304, 203] width 93 height 21
click at [310, 239] on span "Starts with" at bounding box center [304, 237] width 93 height 21
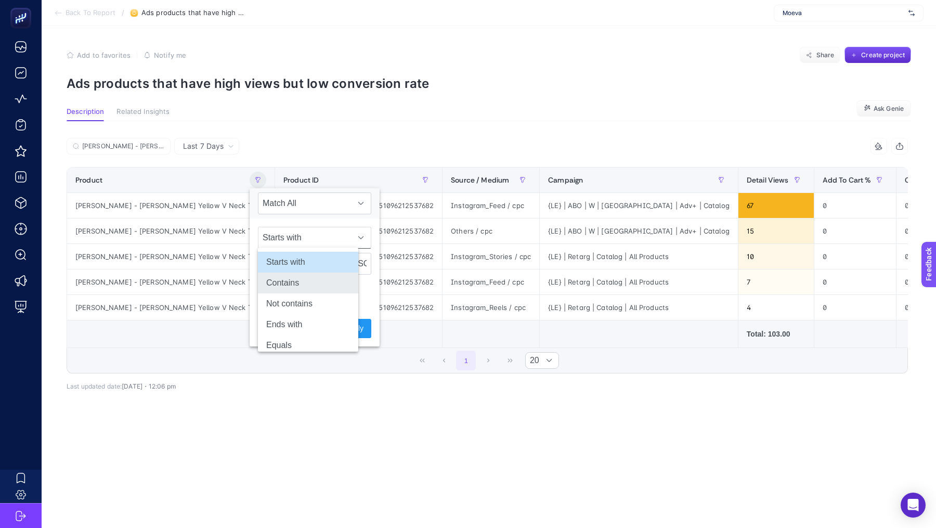
click at [308, 282] on li "Contains" at bounding box center [308, 283] width 100 height 21
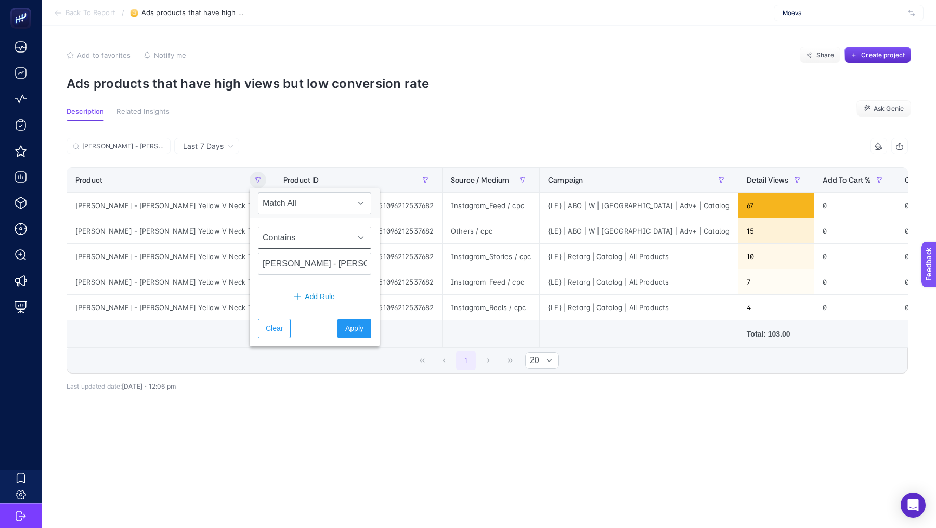
click at [304, 234] on span "Contains" at bounding box center [304, 237] width 93 height 21
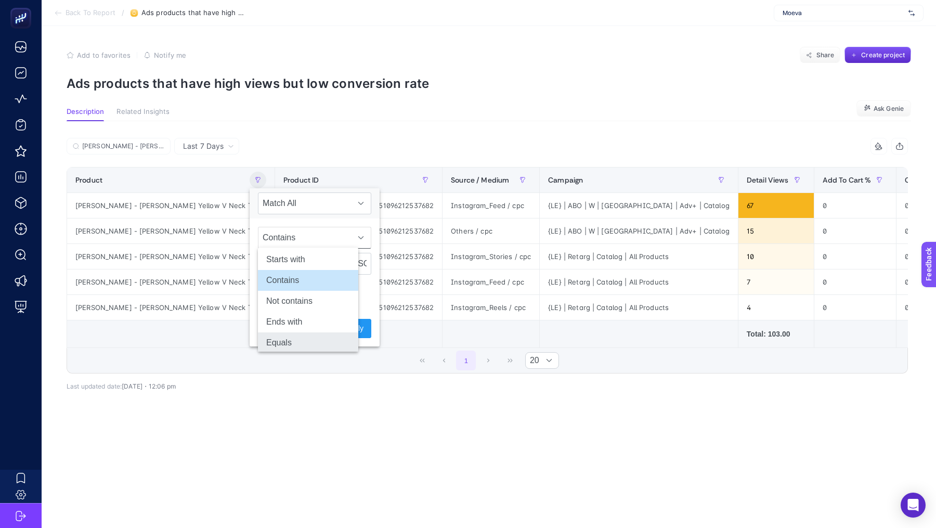
click at [301, 344] on li "Equals" at bounding box center [308, 342] width 100 height 21
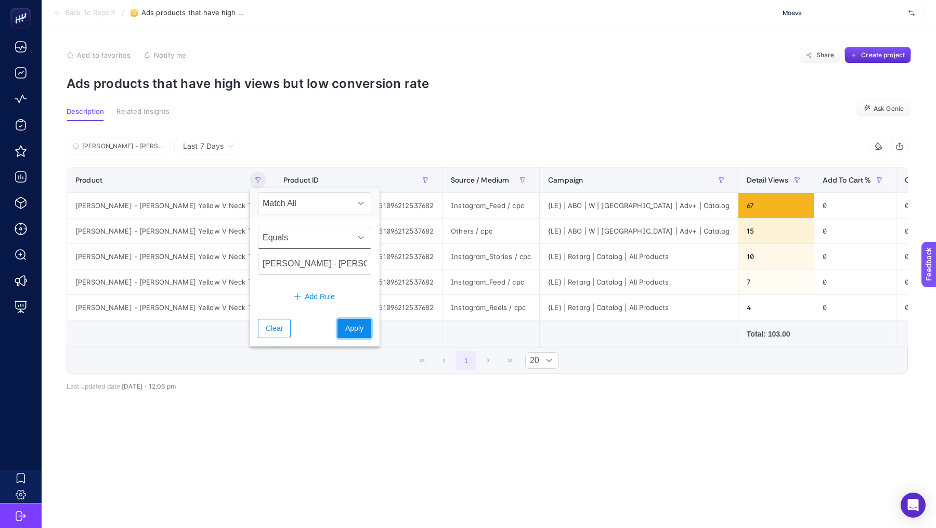
click at [345, 326] on span "Apply" at bounding box center [354, 328] width 18 height 11
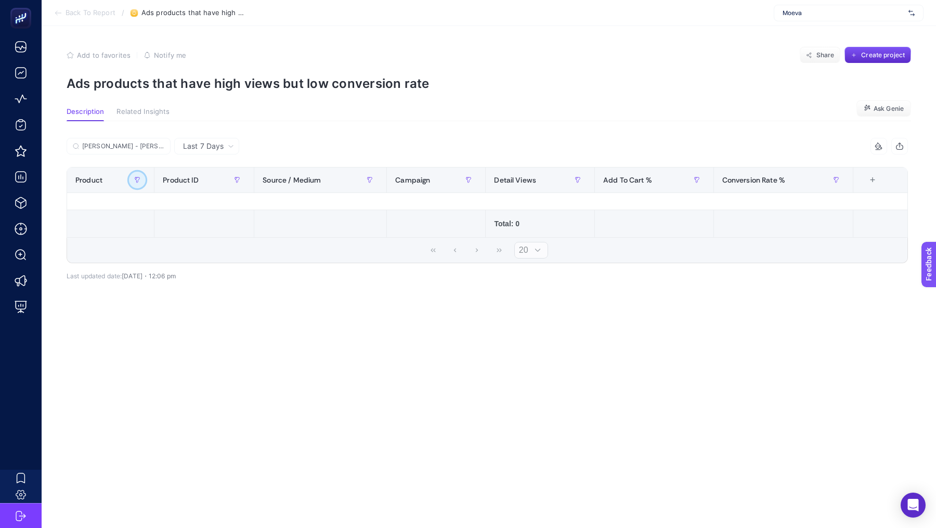
click at [137, 175] on button "button" at bounding box center [137, 180] width 17 height 17
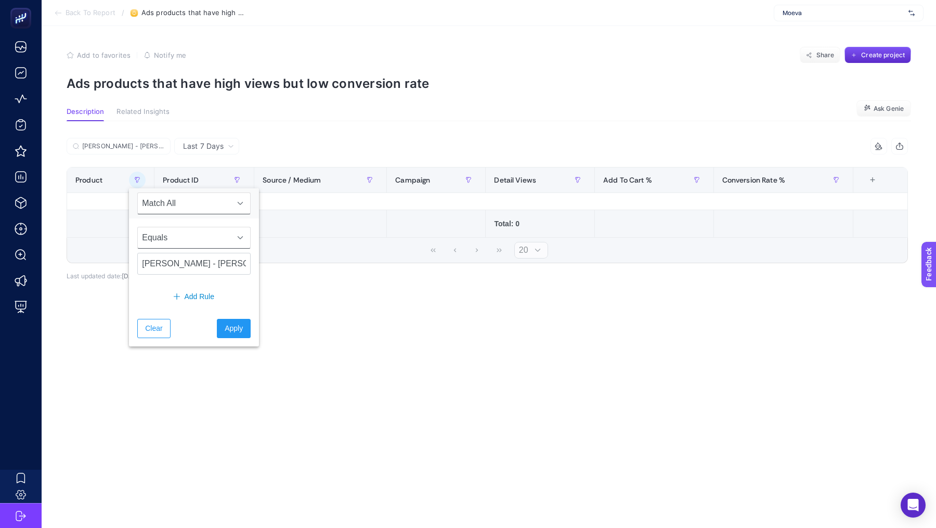
click at [190, 232] on span "Equals" at bounding box center [184, 237] width 93 height 21
click at [197, 251] on li "Starts with" at bounding box center [187, 258] width 100 height 21
click at [225, 323] on span "Apply" at bounding box center [234, 328] width 18 height 11
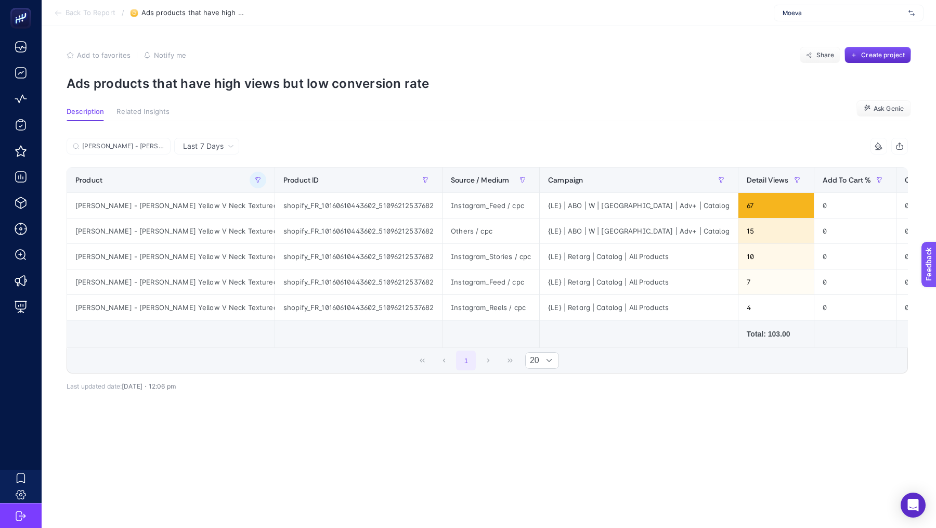
click at [607, 444] on div "Last 7 Days Aslisah Alkoclar - Naida Yellow V Neck Textured Swimsuit 3 items se…" at bounding box center [487, 291] width 858 height 306
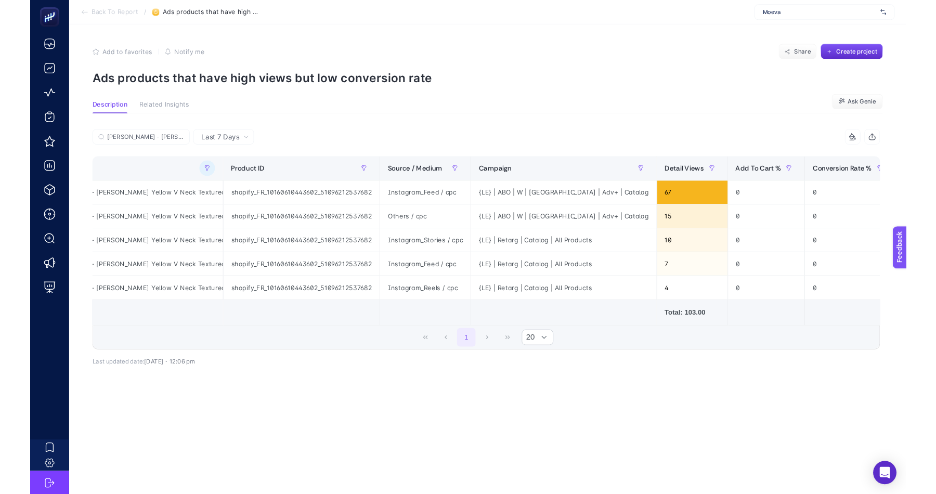
scroll to position [0, 0]
